Goal: Navigation & Orientation: Find specific page/section

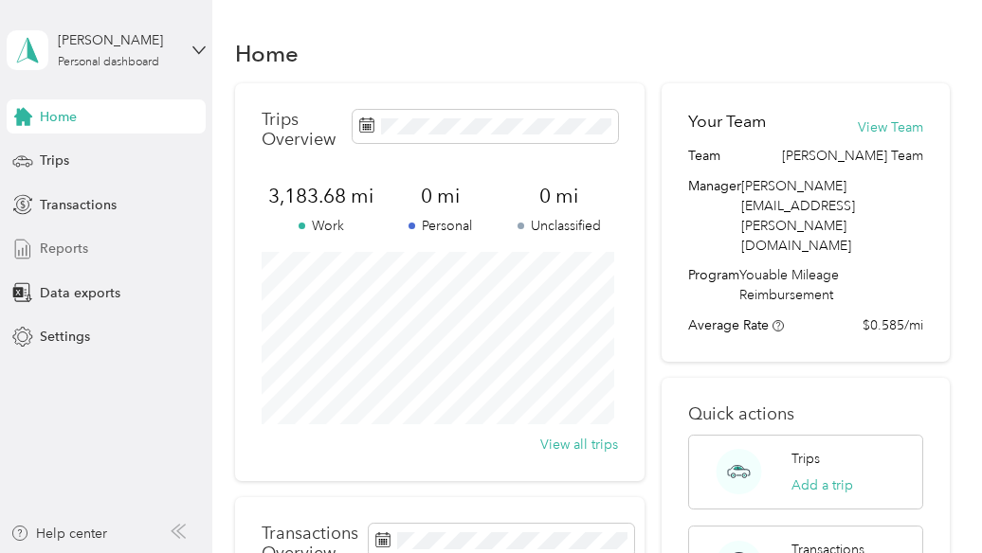
click at [36, 253] on div "Reports" at bounding box center [106, 249] width 199 height 34
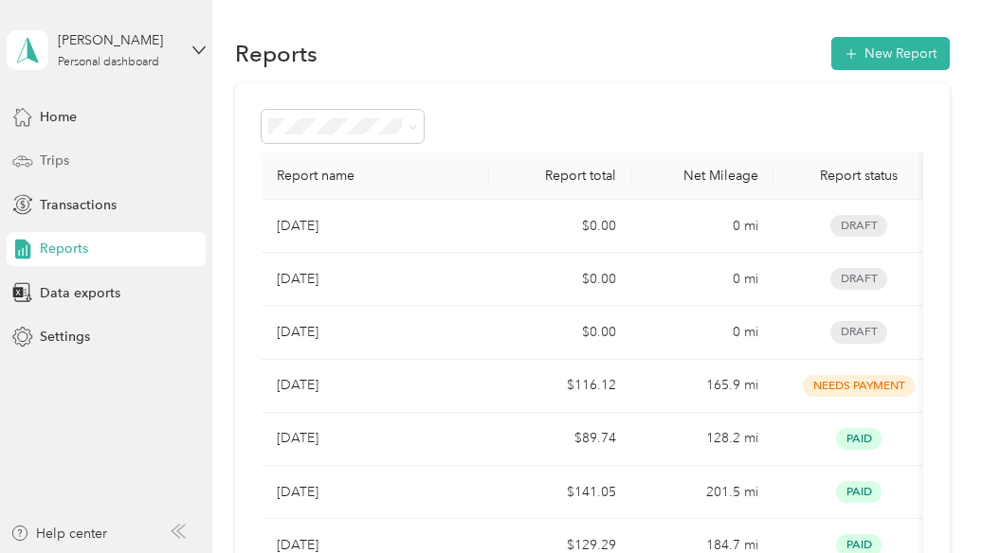
click at [40, 159] on span "Trips" at bounding box center [54, 161] width 29 height 20
